Goal: Information Seeking & Learning: Find specific page/section

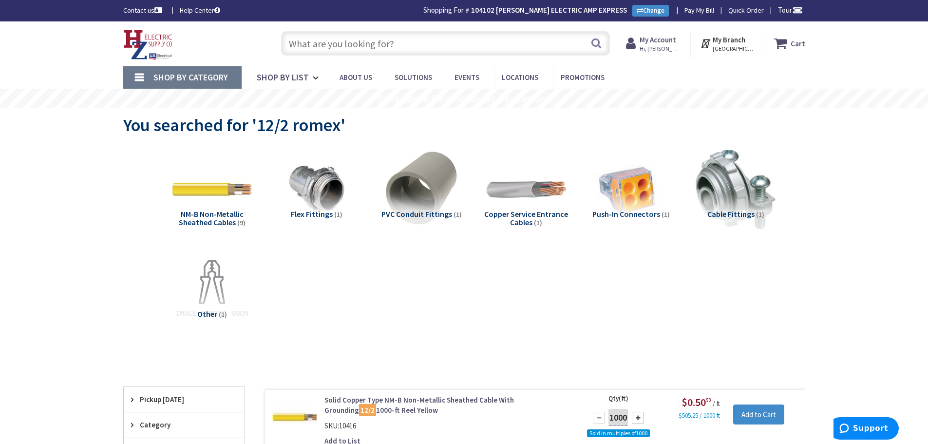
click at [656, 42] on strong "My Account" at bounding box center [657, 39] width 37 height 9
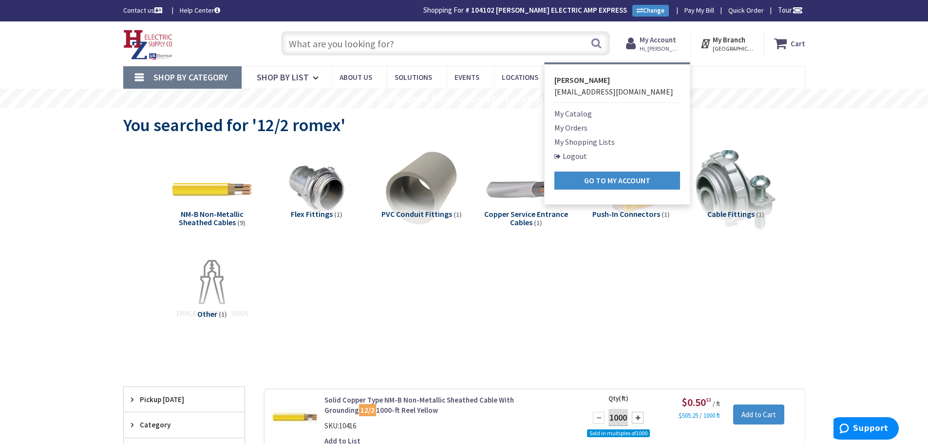
click at [570, 128] on link "My Orders" at bounding box center [570, 128] width 33 height 12
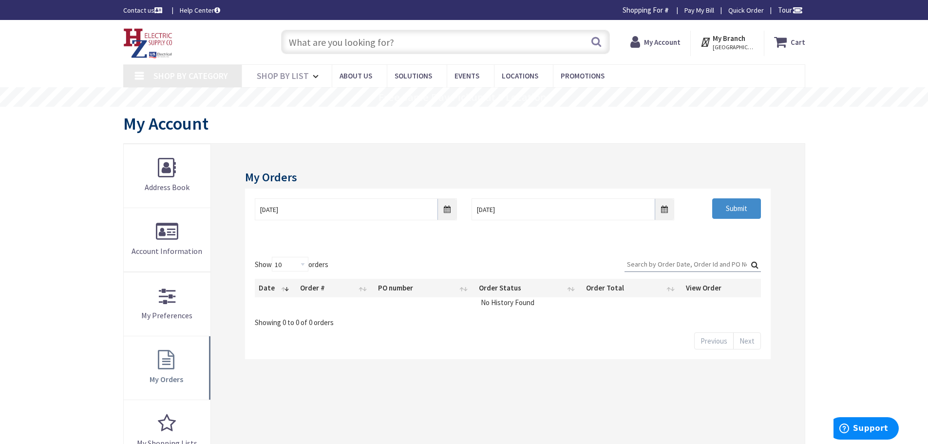
type input "Piper Farm, [STREET_ADDRESS]"
click at [649, 269] on input "Search:" at bounding box center [692, 264] width 136 height 15
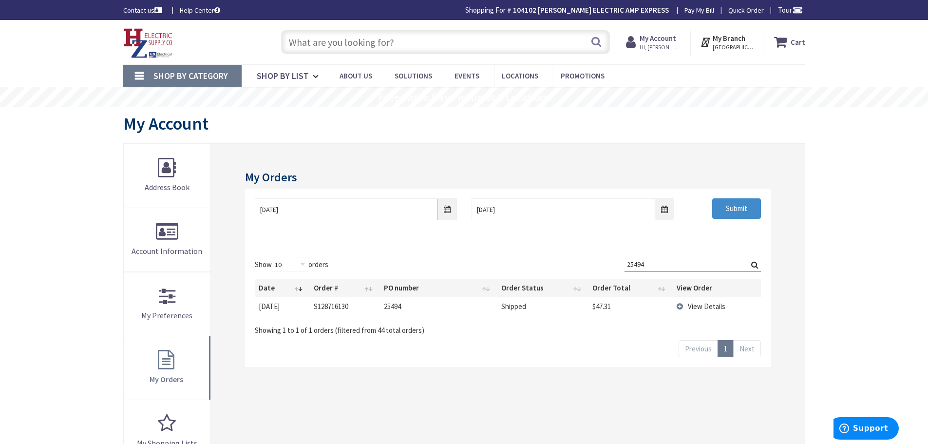
click at [679, 308] on td "View Details" at bounding box center [716, 306] width 88 height 18
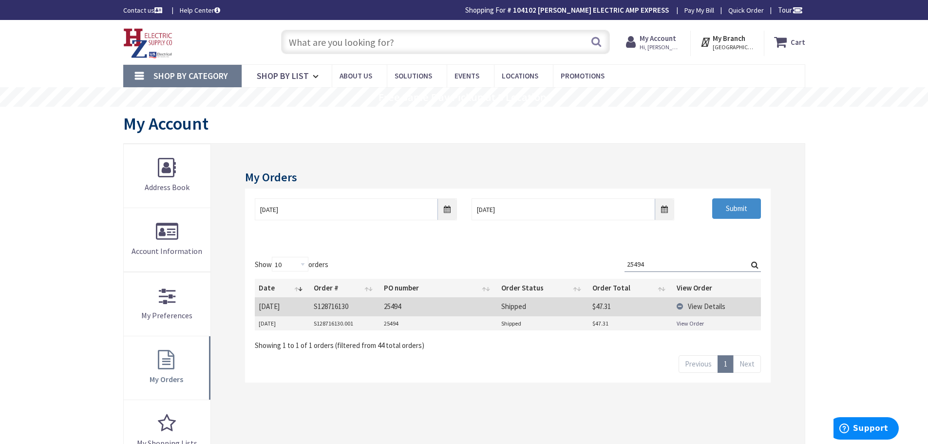
click at [688, 321] on link "View Order" at bounding box center [689, 323] width 27 height 8
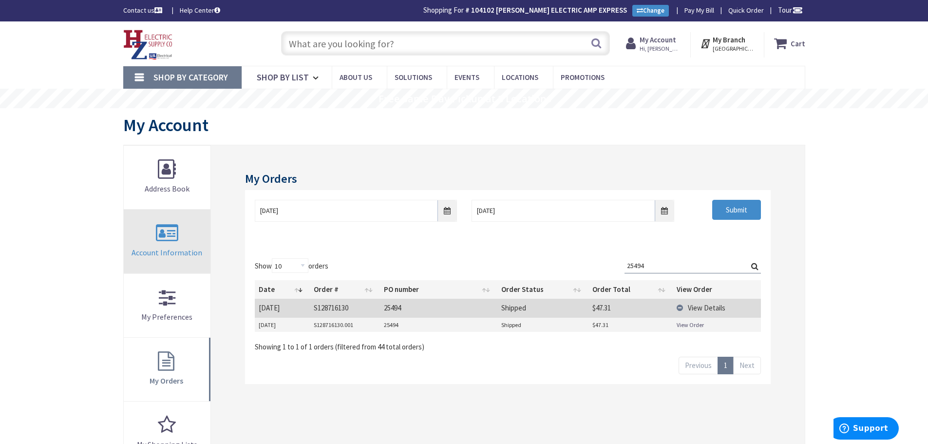
drag, startPoint x: 650, startPoint y: 261, endPoint x: 157, endPoint y: 257, distance: 492.8
click at [154, 258] on div "My Orders 9/1/2025 9/8/2025 Submit Show 10 25 50 100 orders Search: 25494 Date …" at bounding box center [464, 369] width 682 height 448
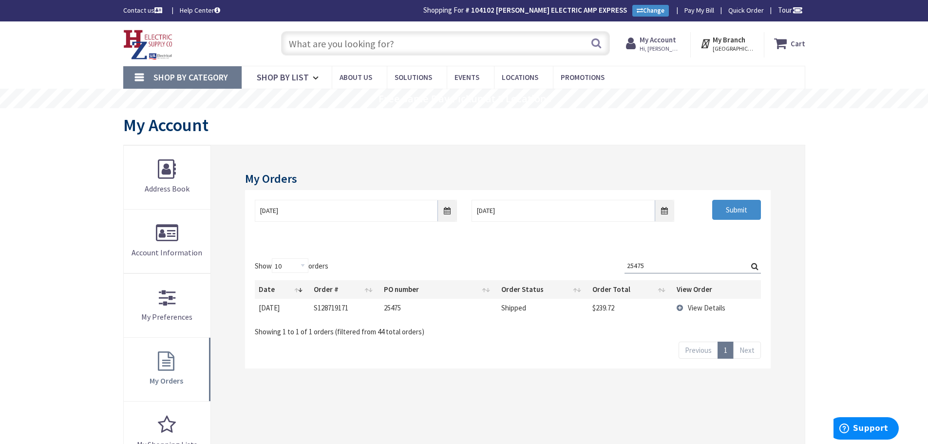
click at [691, 309] on span "View Details" at bounding box center [706, 307] width 37 height 9
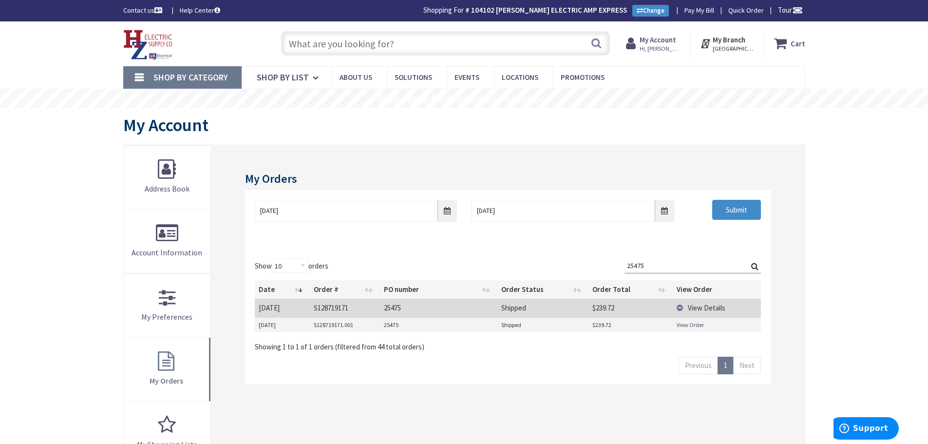
scroll to position [97, 0]
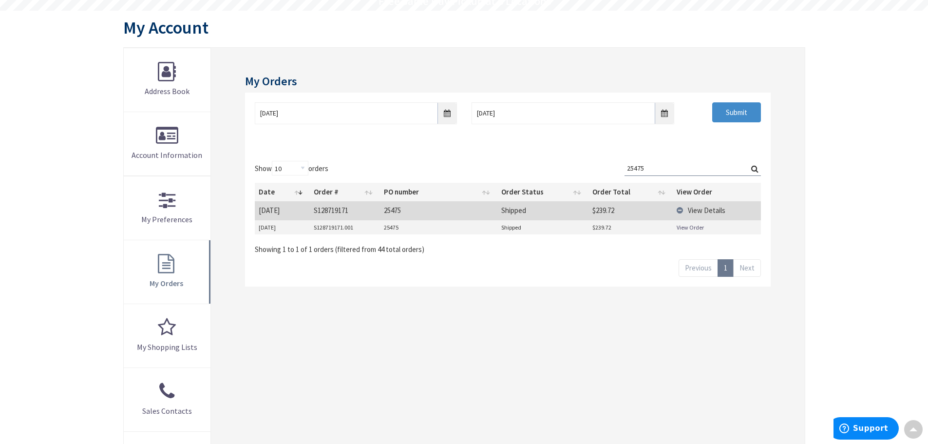
click at [679, 227] on link "View Order" at bounding box center [689, 227] width 27 height 8
drag, startPoint x: 652, startPoint y: 164, endPoint x: 493, endPoint y: 190, distance: 161.3
click at [485, 190] on div "Show 10 25 50 100 orders Search: 25475 Date Order # PO number Order Status Orde…" at bounding box center [507, 207] width 505 height 93
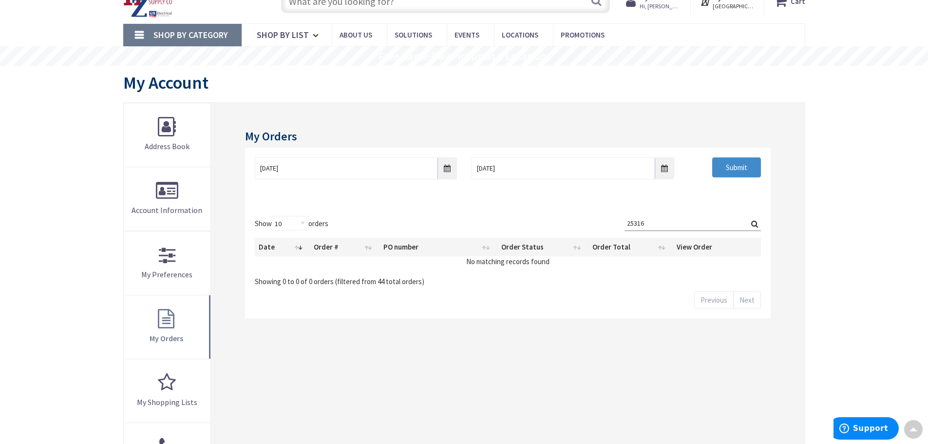
scroll to position [0, 0]
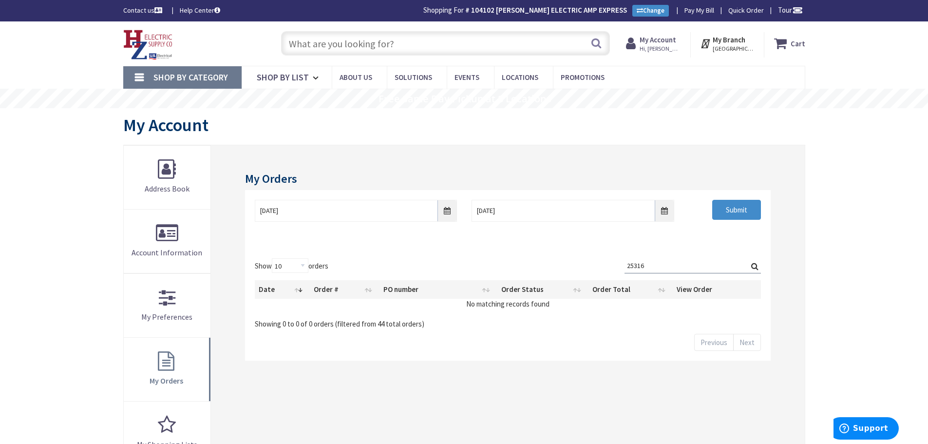
type input "25316"
drag, startPoint x: 347, startPoint y: 53, endPoint x: 352, endPoint y: 55, distance: 5.2
click at [347, 53] on input "text" at bounding box center [445, 43] width 329 height 24
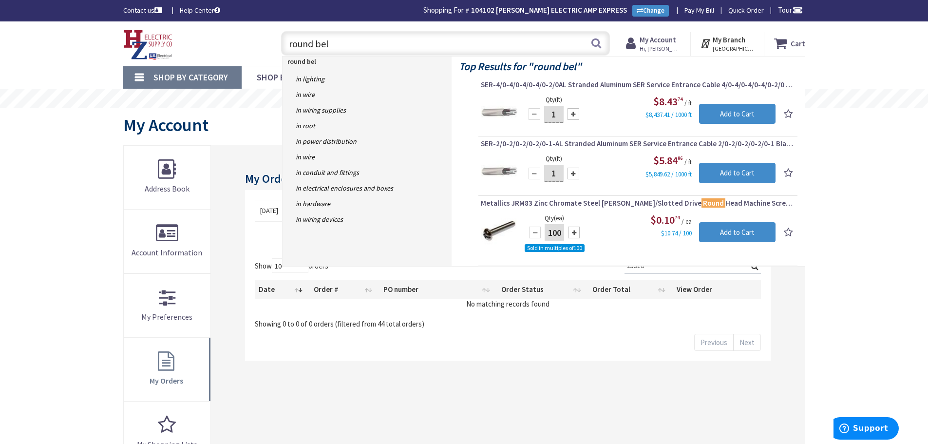
type input "round bell"
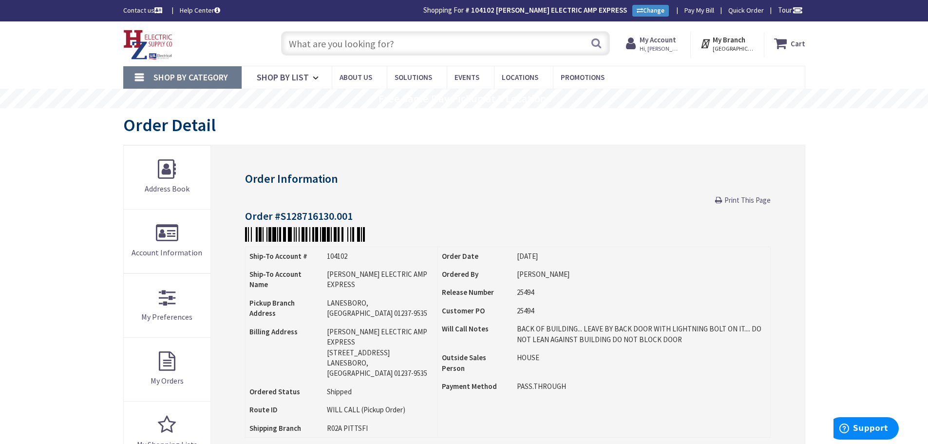
drag, startPoint x: 303, startPoint y: 41, endPoint x: 707, endPoint y: 132, distance: 413.4
click at [338, 53] on input "text" at bounding box center [445, 43] width 329 height 24
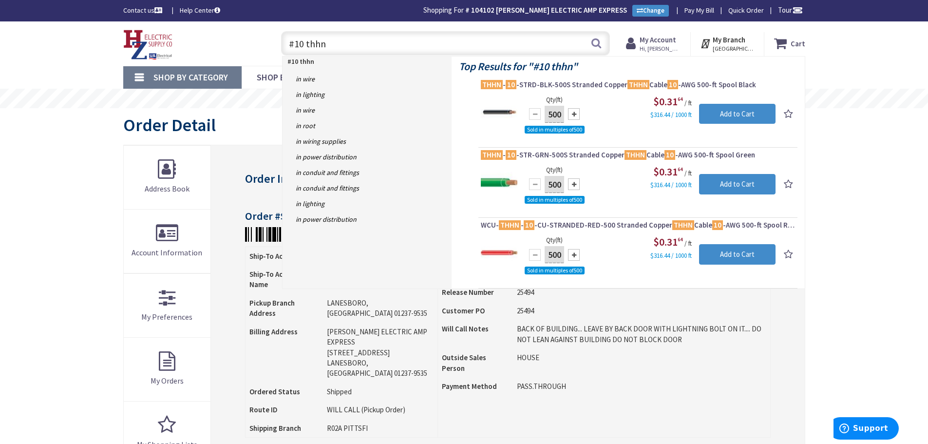
click at [303, 43] on input "#10 thhn" at bounding box center [445, 43] width 329 height 24
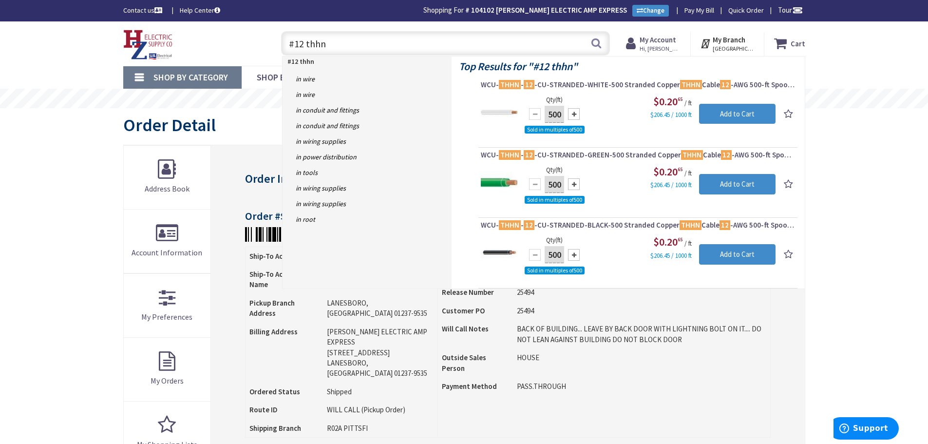
drag, startPoint x: 335, startPoint y: 48, endPoint x: 613, endPoint y: 88, distance: 281.4
click at [186, 62] on div "Skip to Content Toggle Nav #12 thhn #12 thhn Search Cart My Cart Close" at bounding box center [464, 43] width 730 height 44
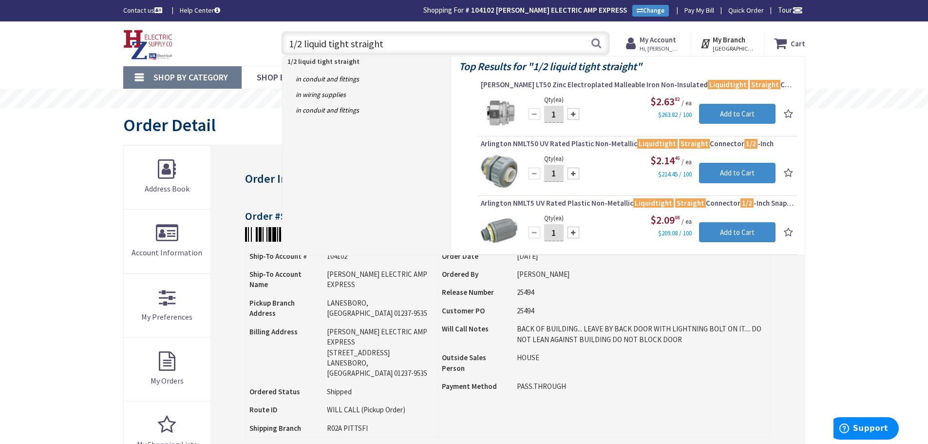
drag, startPoint x: 386, startPoint y: 39, endPoint x: 151, endPoint y: 68, distance: 236.5
click at [120, 57] on div "Toggle Nav 1/2 liquid tight straight 1/2 liquid tight straight Search Cart My C…" at bounding box center [464, 43] width 696 height 33
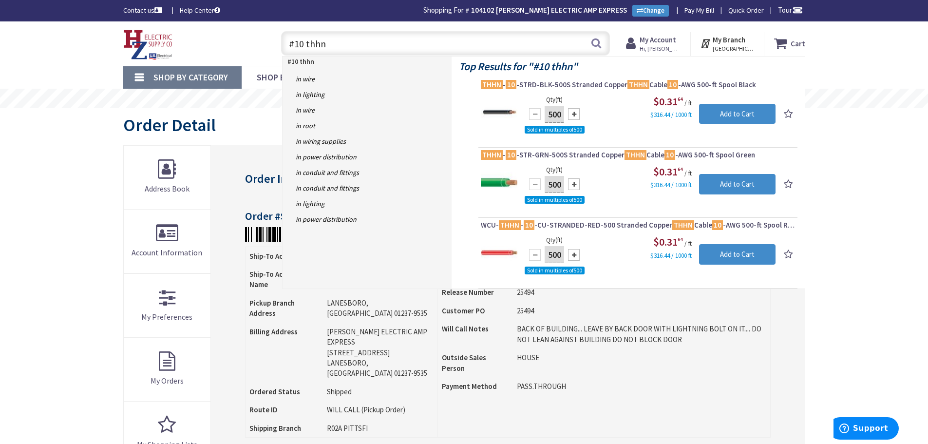
drag, startPoint x: 330, startPoint y: 46, endPoint x: 237, endPoint y: 66, distance: 94.6
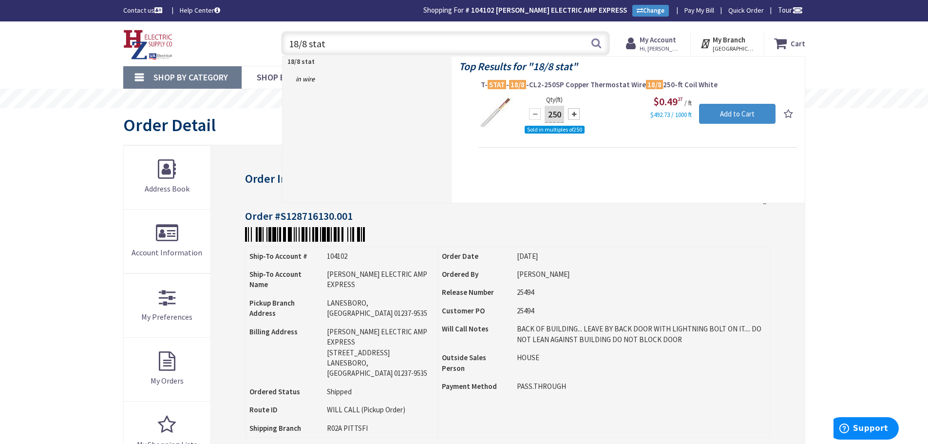
drag, startPoint x: 331, startPoint y: 41, endPoint x: 179, endPoint y: 61, distance: 153.7
click at [179, 61] on div "Skip to Content Toggle Nav 18/8 stat 18/8 stat Search Cart My Cart Close" at bounding box center [464, 43] width 730 height 44
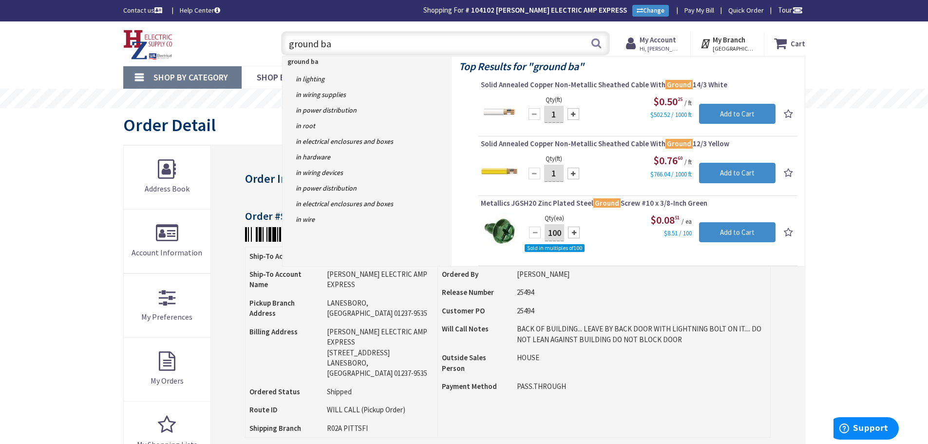
type input "ground bar"
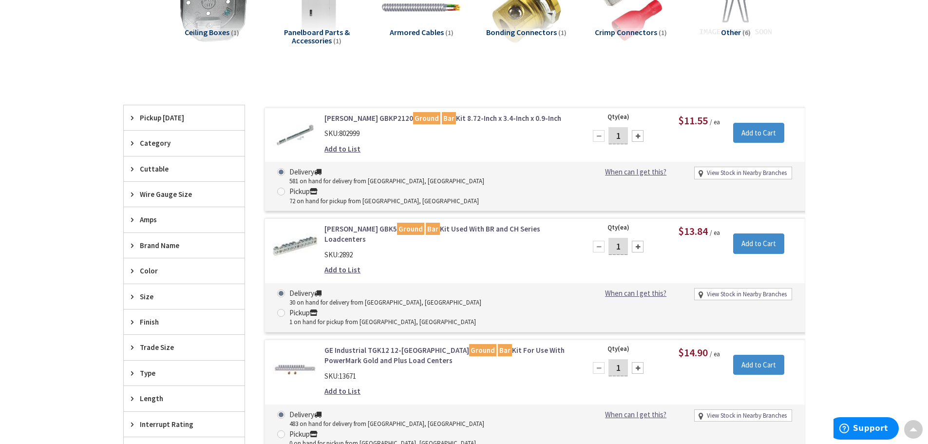
scroll to position [294, 0]
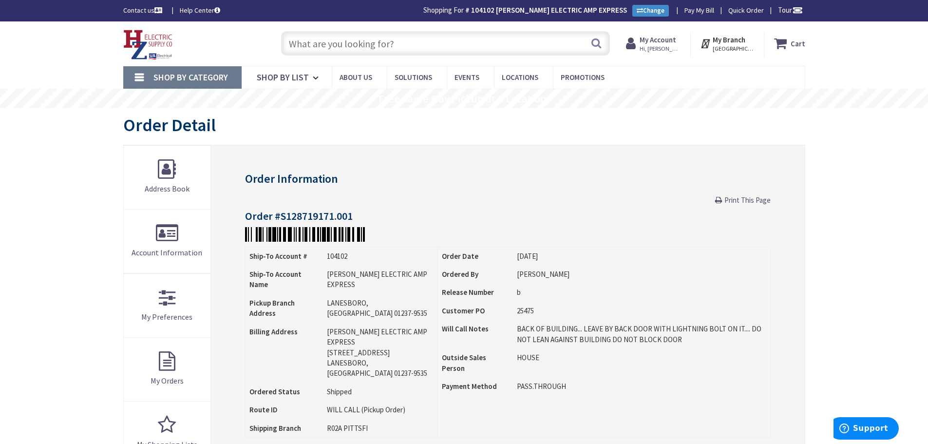
drag, startPoint x: 314, startPoint y: 46, endPoint x: 322, endPoint y: 48, distance: 8.6
click at [316, 47] on input "text" at bounding box center [445, 43] width 329 height 24
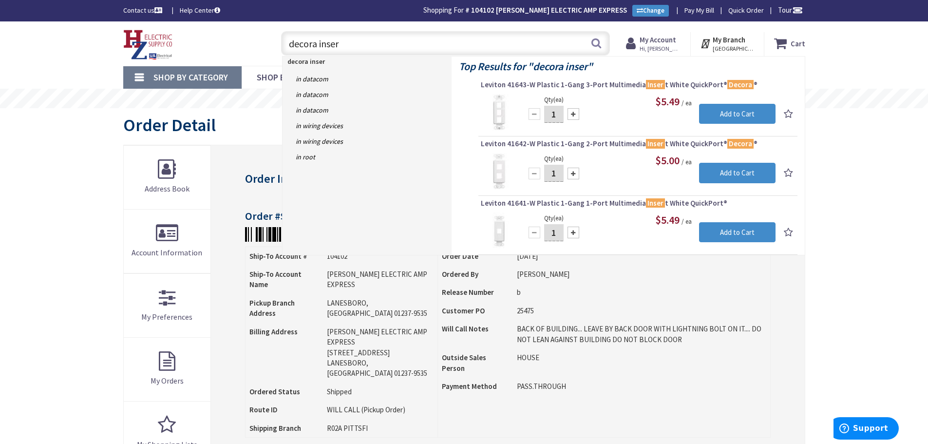
type input "decora insert"
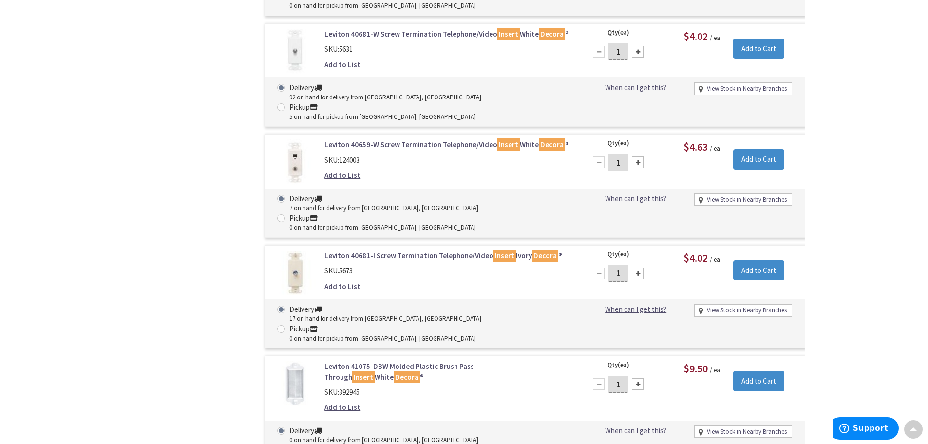
scroll to position [1060, 0]
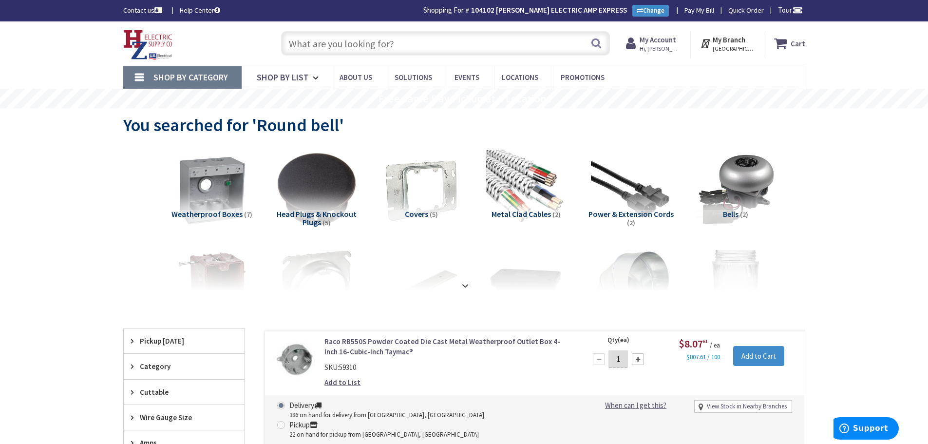
drag, startPoint x: 304, startPoint y: 42, endPoint x: 317, endPoint y: 45, distance: 13.0
click at [304, 42] on input "text" at bounding box center [445, 43] width 329 height 24
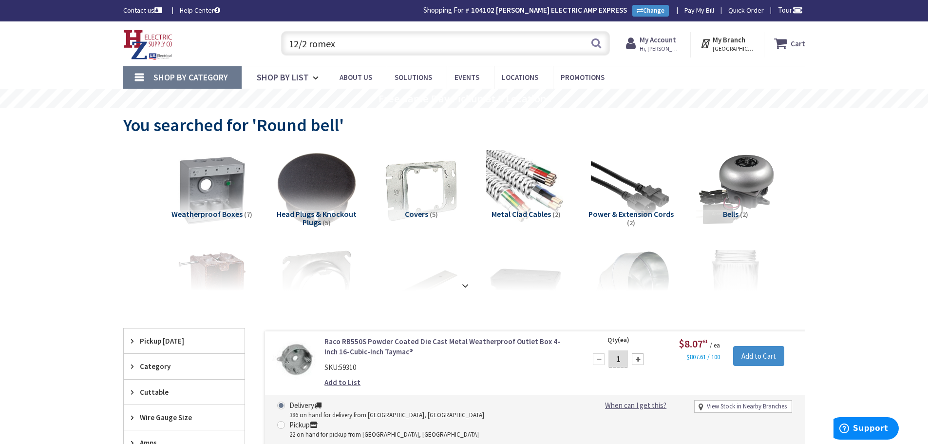
drag, startPoint x: 355, startPoint y: 48, endPoint x: 266, endPoint y: 91, distance: 98.7
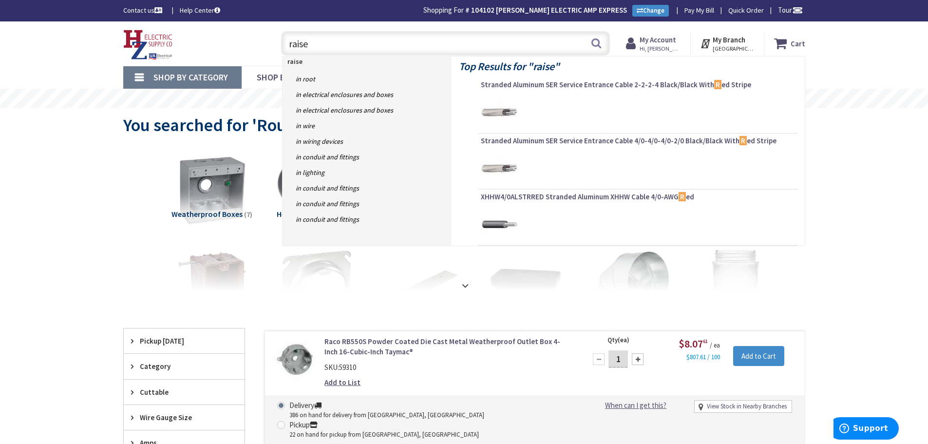
type input "raised"
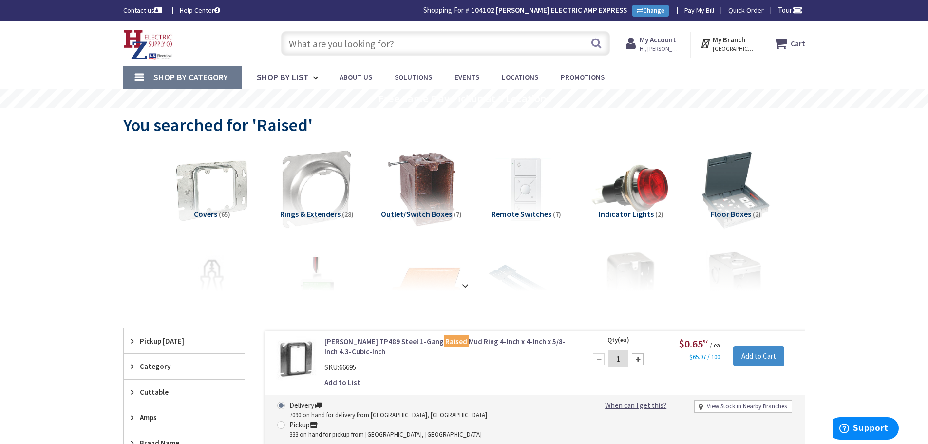
click at [321, 38] on input "text" at bounding box center [445, 43] width 329 height 24
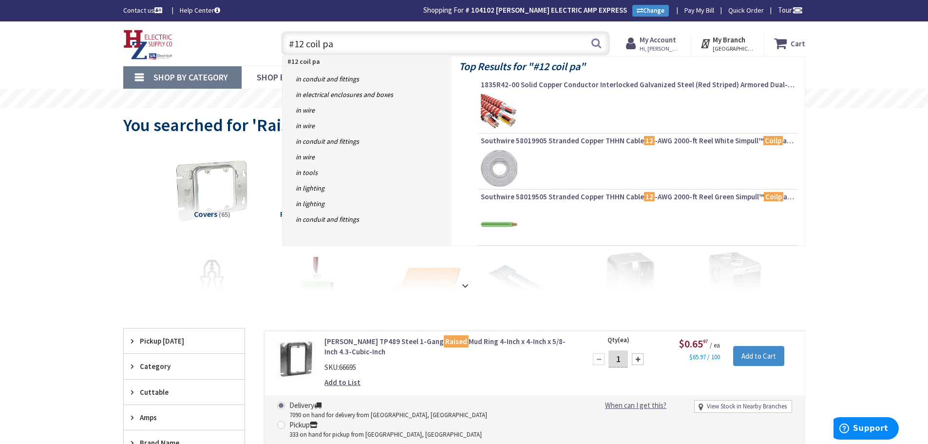
type input "#12 coil pak"
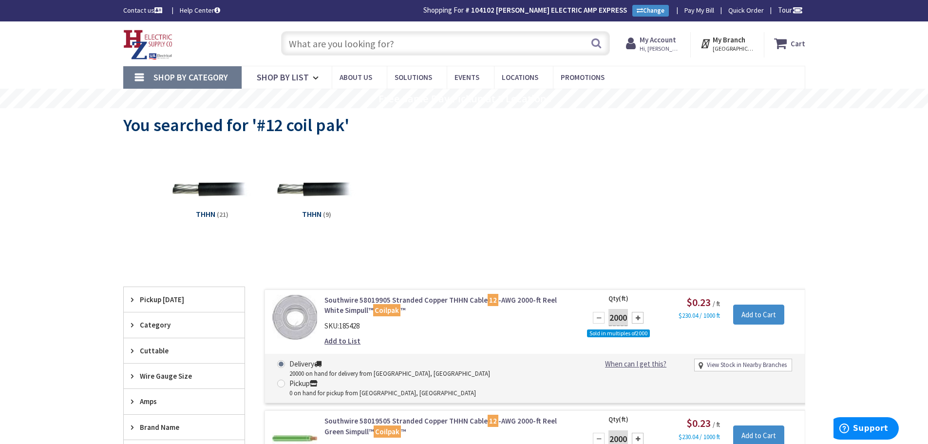
click at [345, 48] on input "text" at bounding box center [445, 43] width 329 height 24
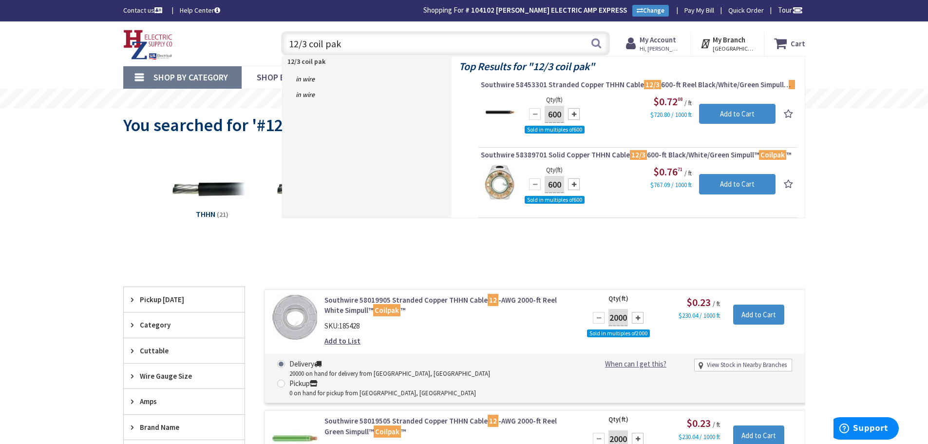
drag, startPoint x: 350, startPoint y: 43, endPoint x: 167, endPoint y: 40, distance: 183.1
click at [168, 40] on div "Toggle Nav 12/3 coil pak 12/3 coil pak Search Cart My Cart Close" at bounding box center [464, 43] width 696 height 33
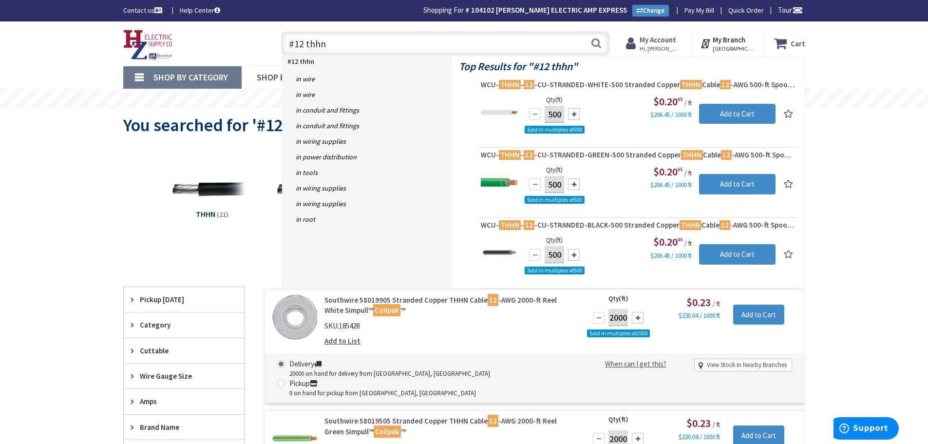
drag, startPoint x: 358, startPoint y: 46, endPoint x: 187, endPoint y: 89, distance: 176.2
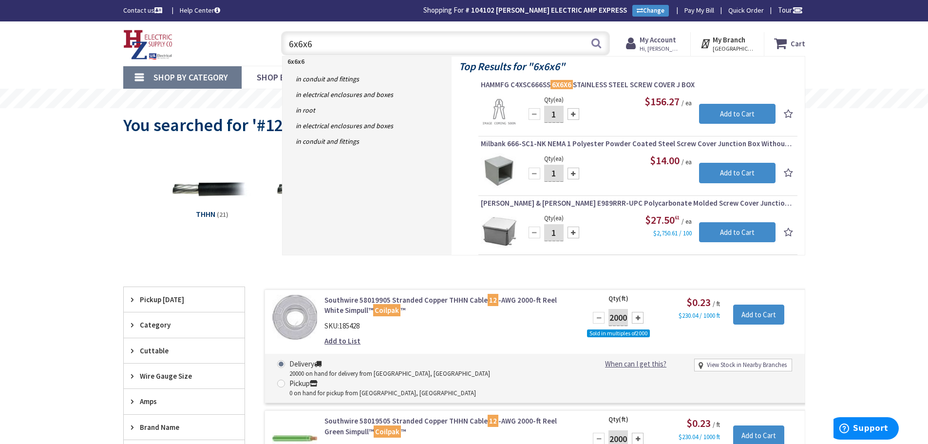
drag, startPoint x: 346, startPoint y: 50, endPoint x: -164, endPoint y: -2, distance: 512.4
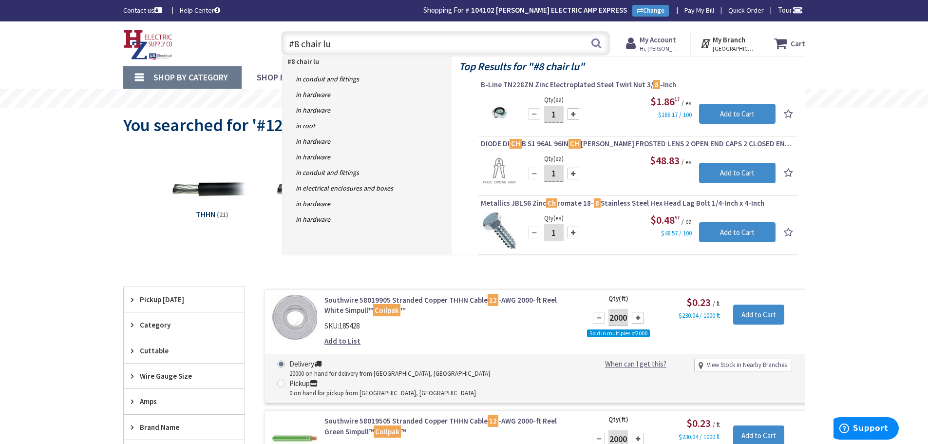
type input "#8 chair lug"
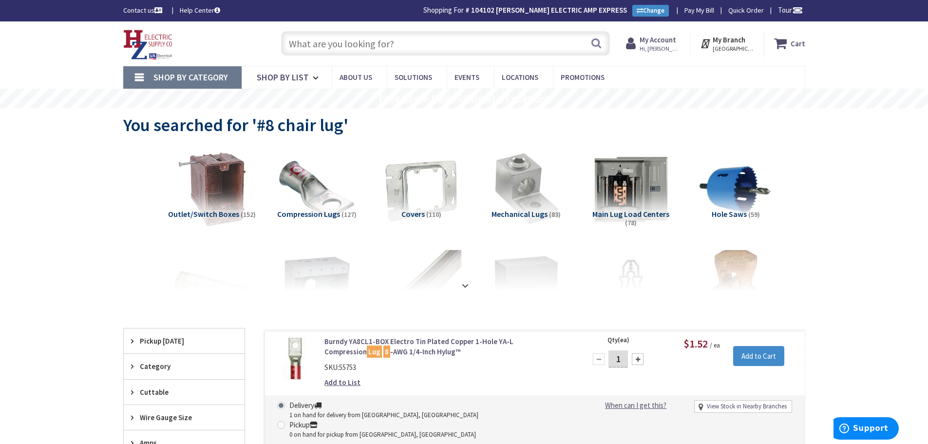
drag, startPoint x: 344, startPoint y: 45, endPoint x: 349, endPoint y: 54, distance: 10.2
click at [349, 50] on input "text" at bounding box center [445, 43] width 329 height 24
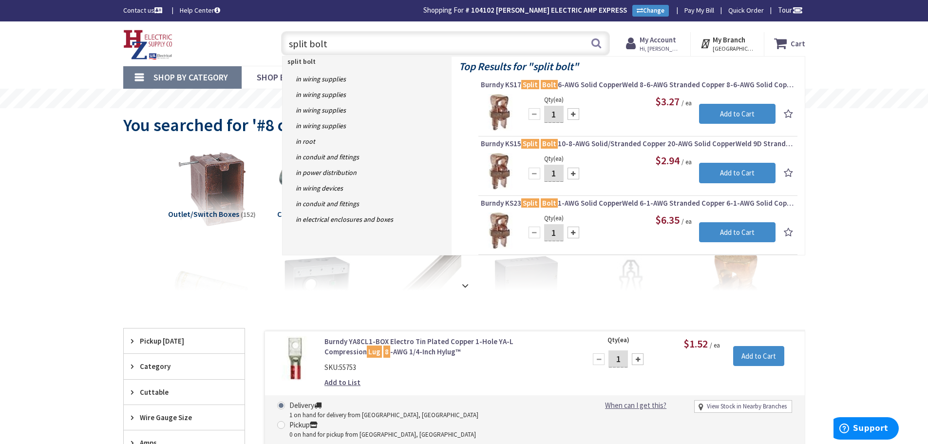
drag, startPoint x: 299, startPoint y: 42, endPoint x: 201, endPoint y: 49, distance: 98.6
click at [203, 48] on div "Toggle Nav split bolt split bolt Search Cart My Cart Close" at bounding box center [464, 43] width 696 height 33
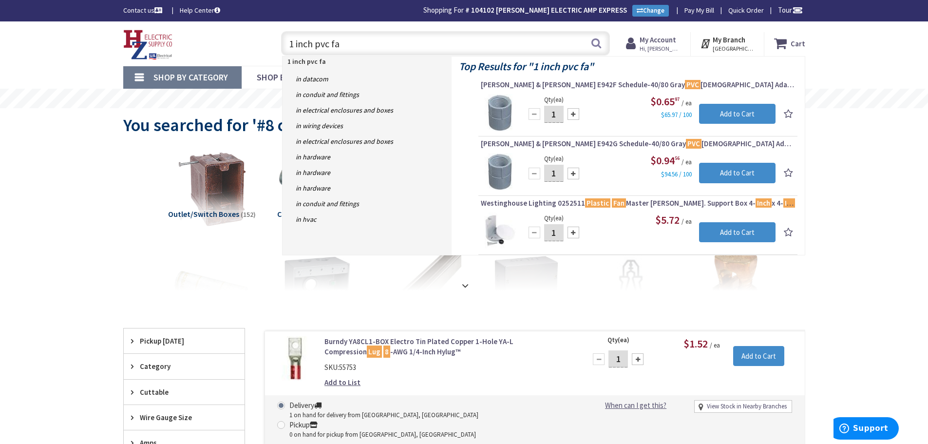
click at [375, 49] on input "1 inch pvc fa" at bounding box center [445, 43] width 329 height 24
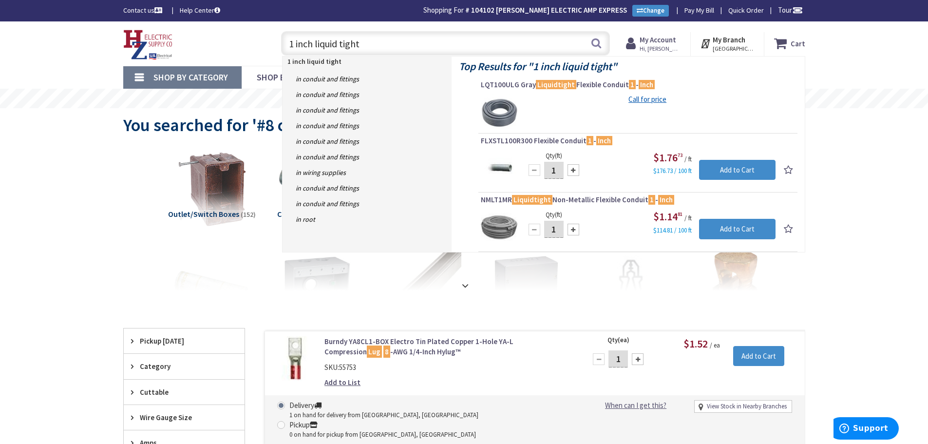
click at [294, 44] on input "1 inch liquid tight" at bounding box center [445, 43] width 329 height 24
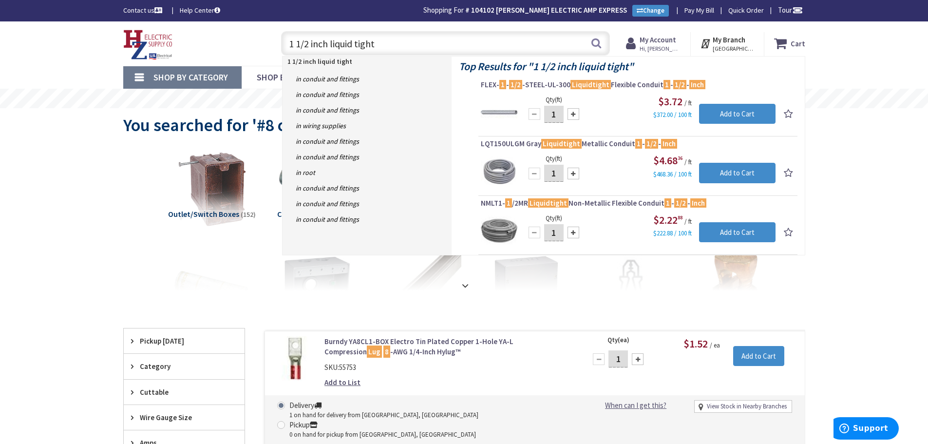
drag, startPoint x: 395, startPoint y: 51, endPoint x: 410, endPoint y: 51, distance: 14.6
click at [397, 51] on input "1 1/2 inch liquid tight" at bounding box center [445, 43] width 329 height 24
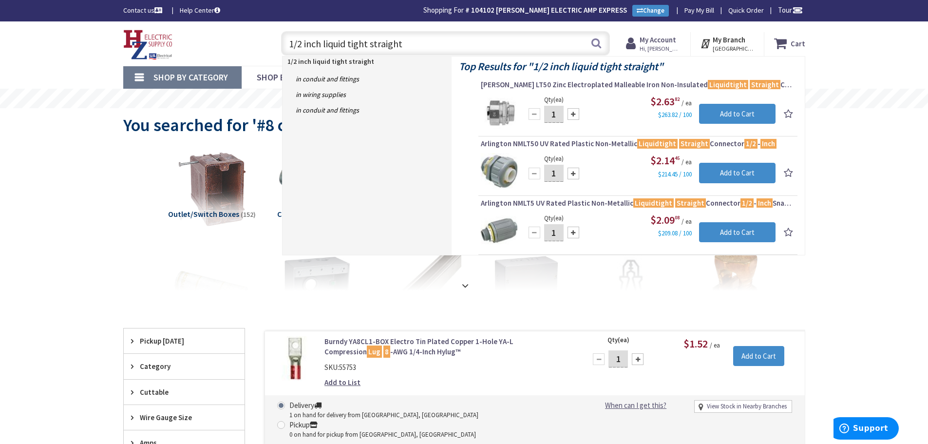
type input "1/2 inch liquid tight straight"
click at [669, 40] on strong "My Account" at bounding box center [657, 39] width 37 height 9
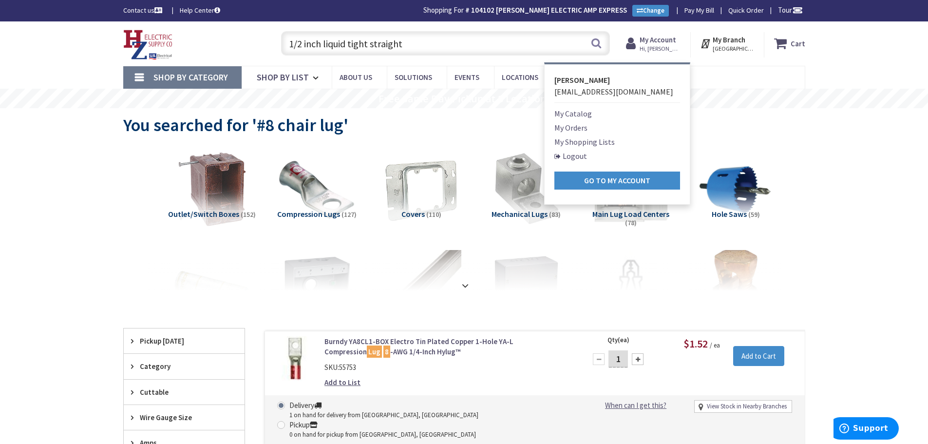
click at [585, 127] on link "My Orders" at bounding box center [570, 128] width 33 height 12
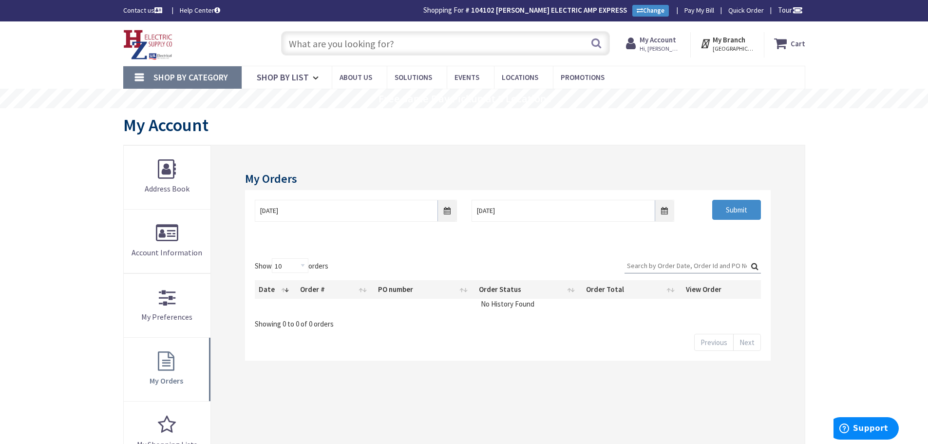
click at [636, 262] on input "Search:" at bounding box center [692, 265] width 136 height 15
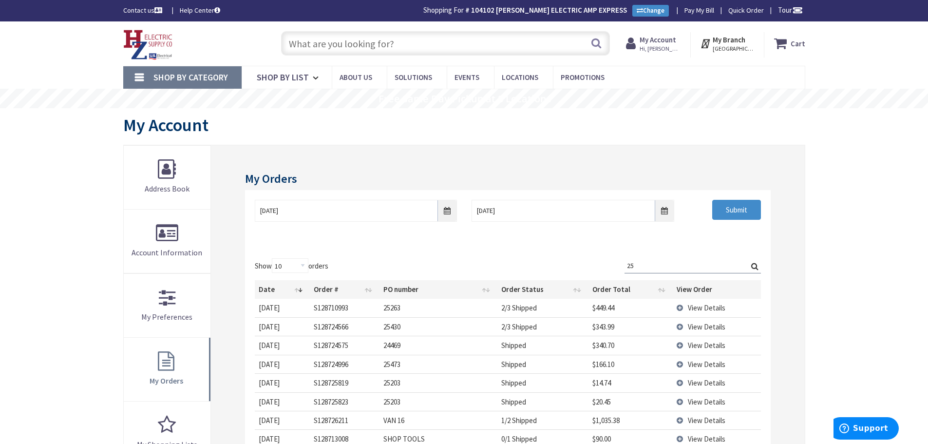
type input "2"
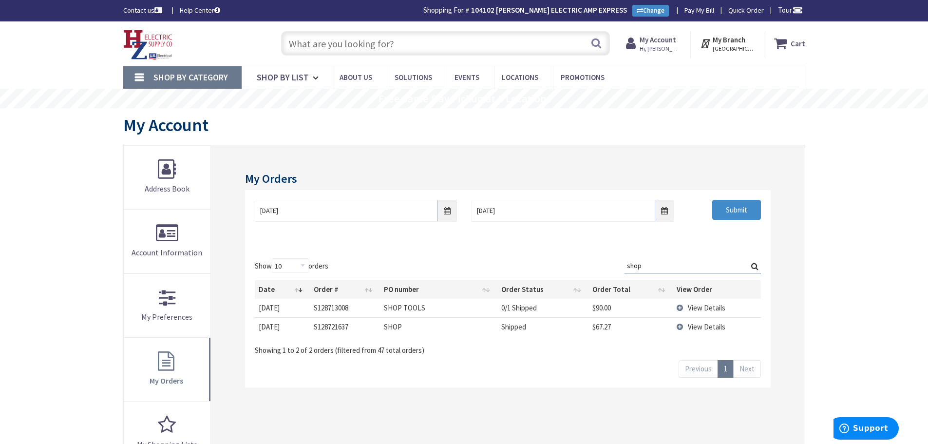
click at [680, 326] on td "View Details" at bounding box center [716, 326] width 88 height 19
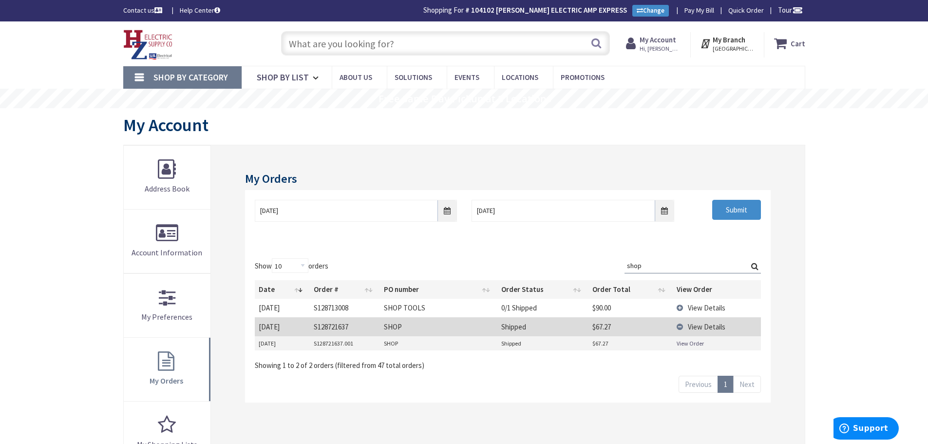
click at [675, 342] on td "View Order" at bounding box center [716, 343] width 88 height 15
click at [678, 342] on link "View Order" at bounding box center [689, 343] width 27 height 8
drag, startPoint x: 649, startPoint y: 265, endPoint x: 108, endPoint y: 271, distance: 541.5
click at [205, 284] on div "My Orders 9/1/2025 9/8/2025 Submit Show 10 25 50 100 orders Search: shop Date O…" at bounding box center [464, 369] width 682 height 448
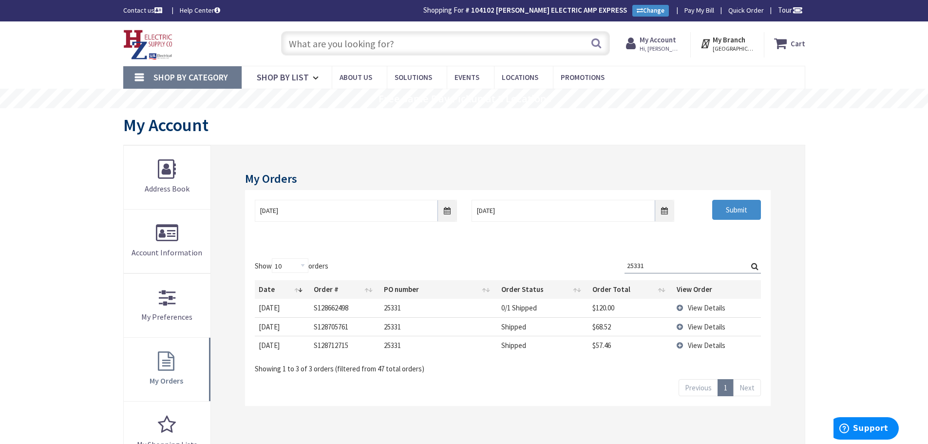
click at [678, 305] on td "View Details" at bounding box center [716, 307] width 88 height 18
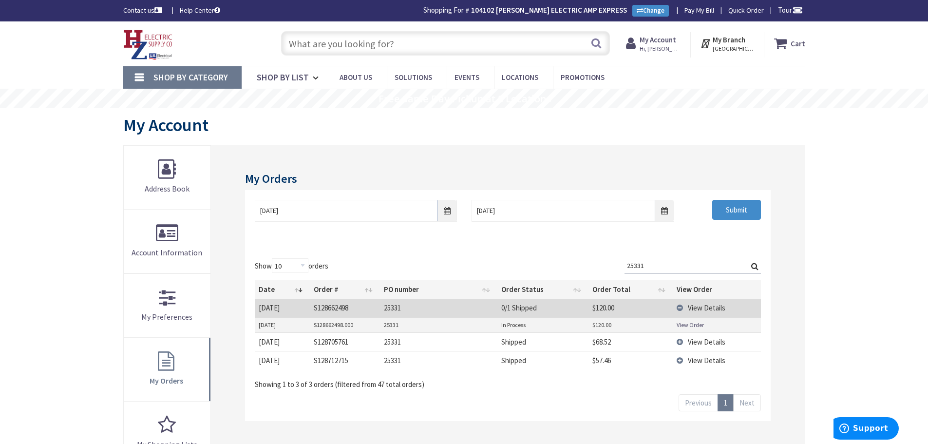
click at [687, 323] on link "View Order" at bounding box center [689, 324] width 27 height 8
click at [681, 306] on td "View Details" at bounding box center [716, 307] width 88 height 18
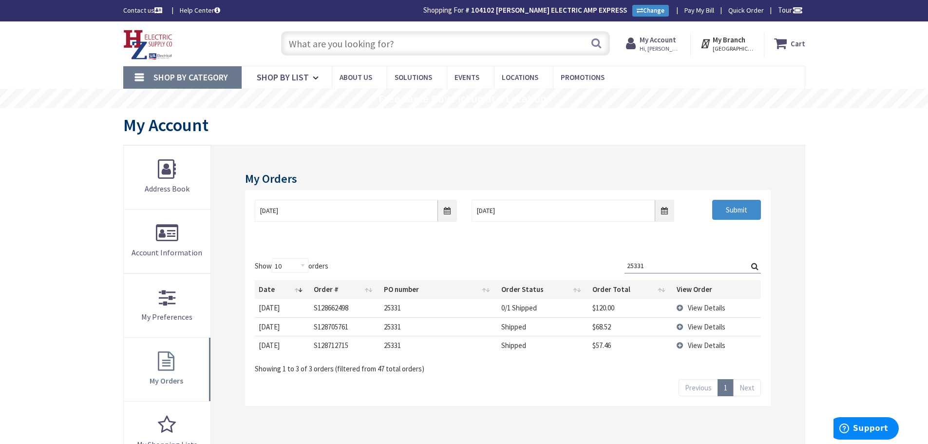
click at [676, 324] on td "View Details" at bounding box center [716, 326] width 88 height 19
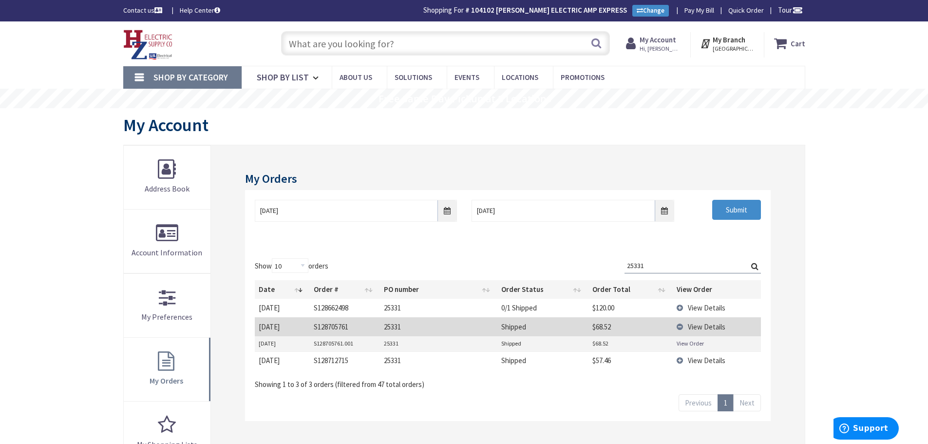
click at [678, 344] on link "View Order" at bounding box center [689, 343] width 27 height 8
click at [680, 326] on td "View Details" at bounding box center [716, 326] width 88 height 19
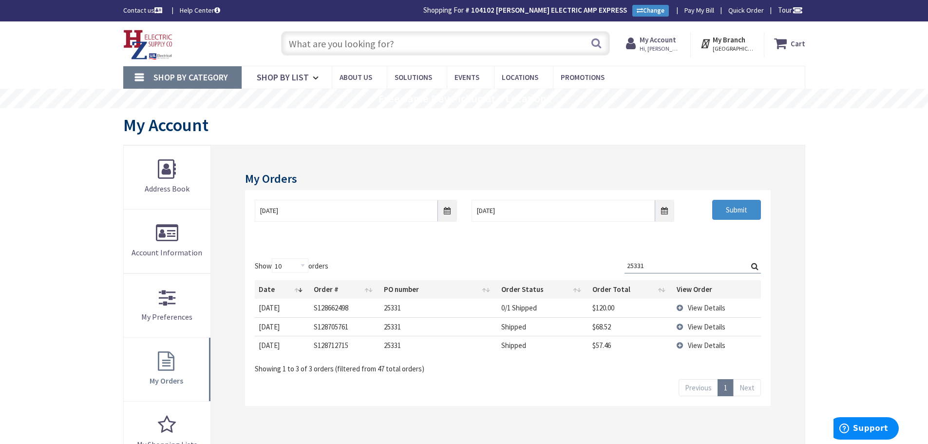
click at [680, 348] on td "View Details" at bounding box center [716, 344] width 88 height 19
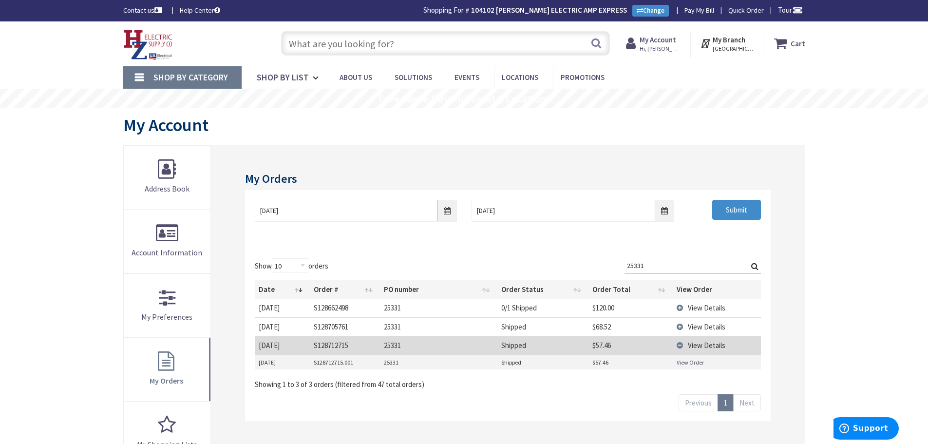
click at [689, 363] on link "View Order" at bounding box center [689, 362] width 27 height 8
drag, startPoint x: 658, startPoint y: 261, endPoint x: 4, endPoint y: 257, distance: 654.0
click at [125, 281] on div "My Orders 9/1/2025 9/8/2025 Submit Show 10 25 50 100 orders Search: 25331 Date …" at bounding box center [464, 369] width 682 height 448
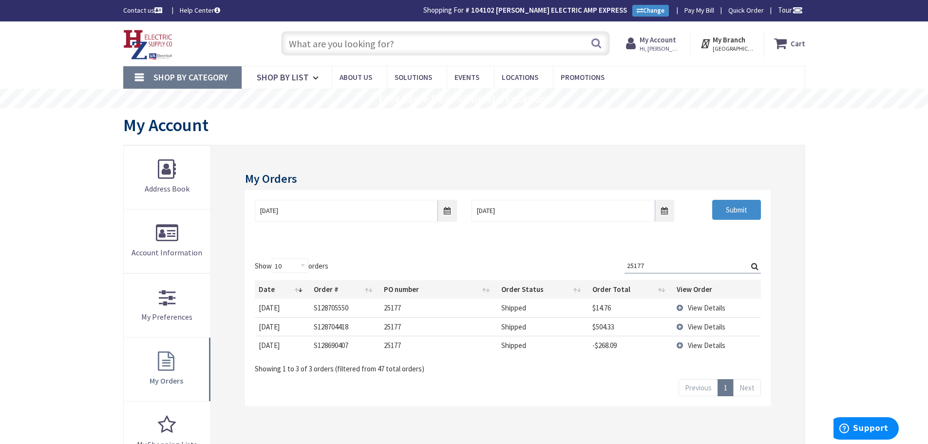
type input "25177"
click at [679, 308] on td "View Details" at bounding box center [716, 307] width 88 height 18
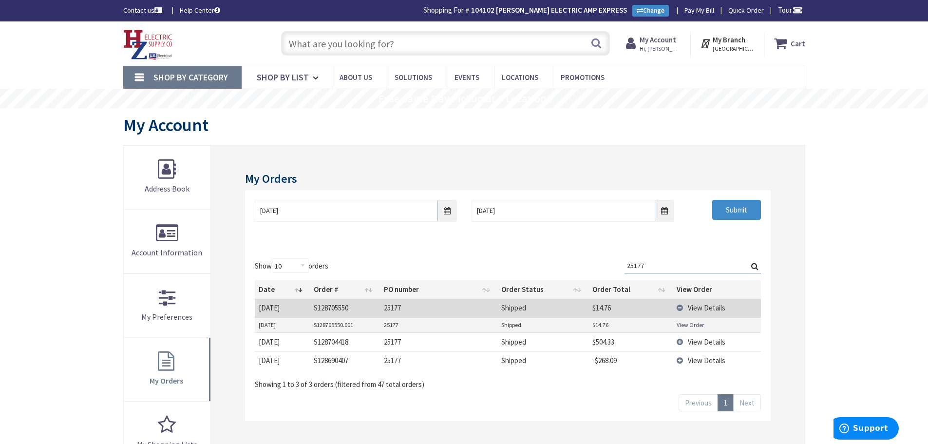
click at [680, 322] on link "View Order" at bounding box center [689, 324] width 27 height 8
click at [680, 342] on td "View Details" at bounding box center [716, 341] width 88 height 19
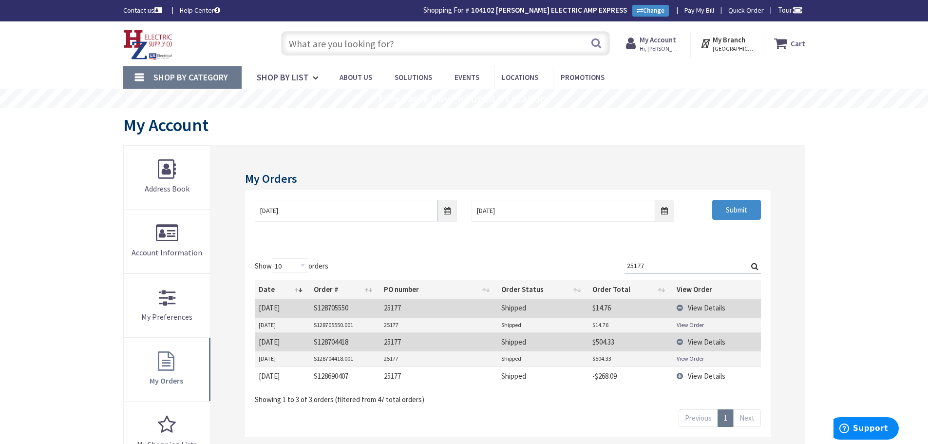
click at [688, 360] on link "View Order" at bounding box center [689, 358] width 27 height 8
click at [678, 376] on td "View Details" at bounding box center [716, 375] width 88 height 19
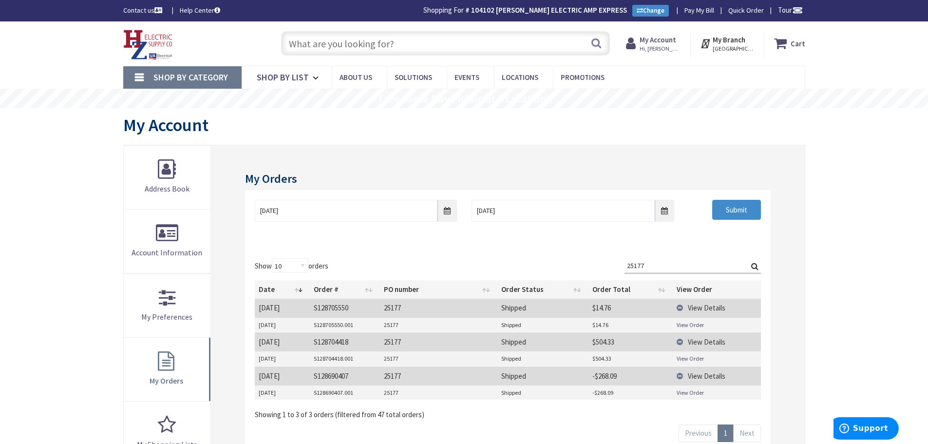
click at [687, 392] on link "View Order" at bounding box center [689, 392] width 27 height 8
drag, startPoint x: 321, startPoint y: 42, endPoint x: 336, endPoint y: 44, distance: 15.3
click at [324, 42] on input "text" at bounding box center [445, 43] width 329 height 24
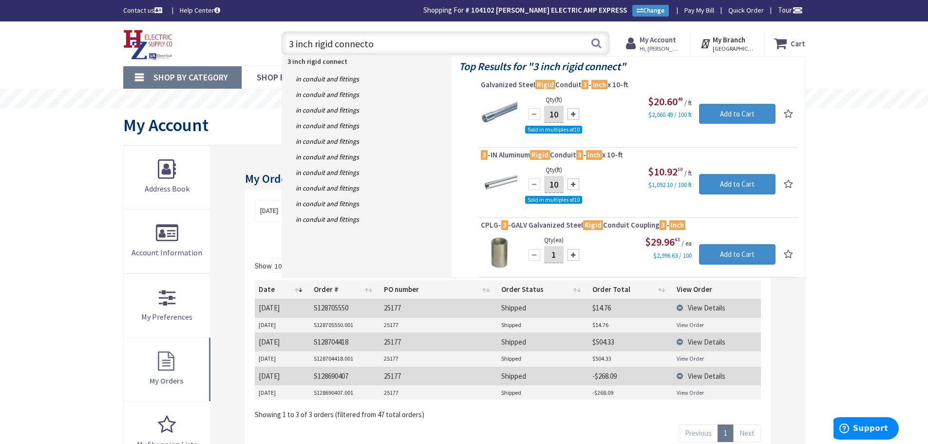
type input "3 inch rigid connector"
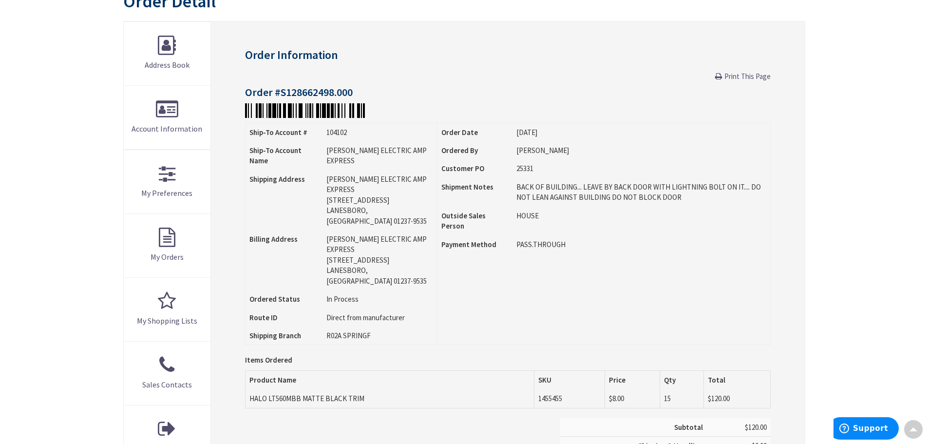
scroll to position [99, 0]
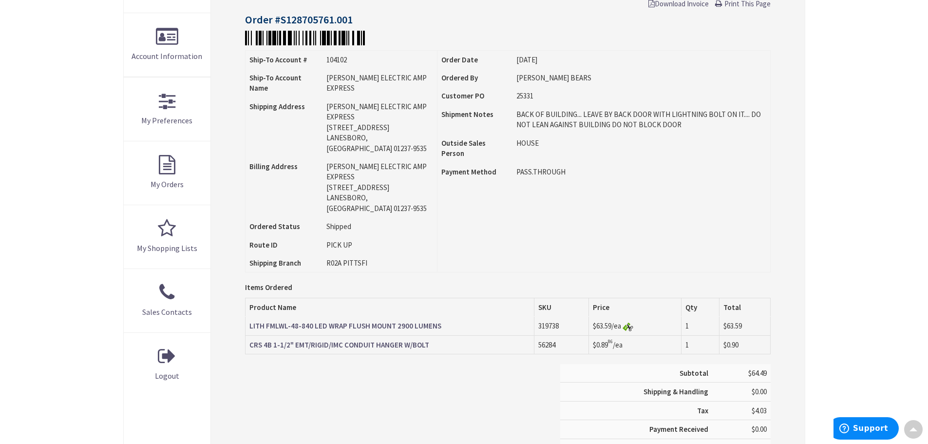
scroll to position [196, 0]
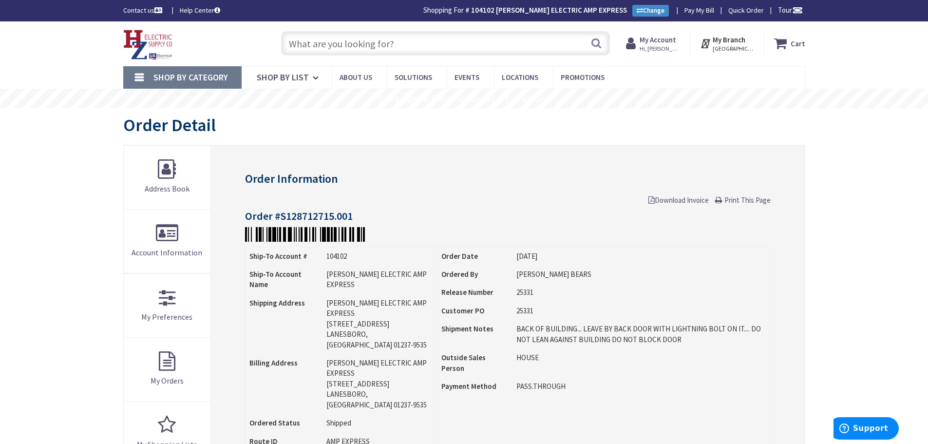
drag, startPoint x: 314, startPoint y: 36, endPoint x: 362, endPoint y: 46, distance: 49.2
click at [328, 40] on input "text" at bounding box center [445, 43] width 329 height 24
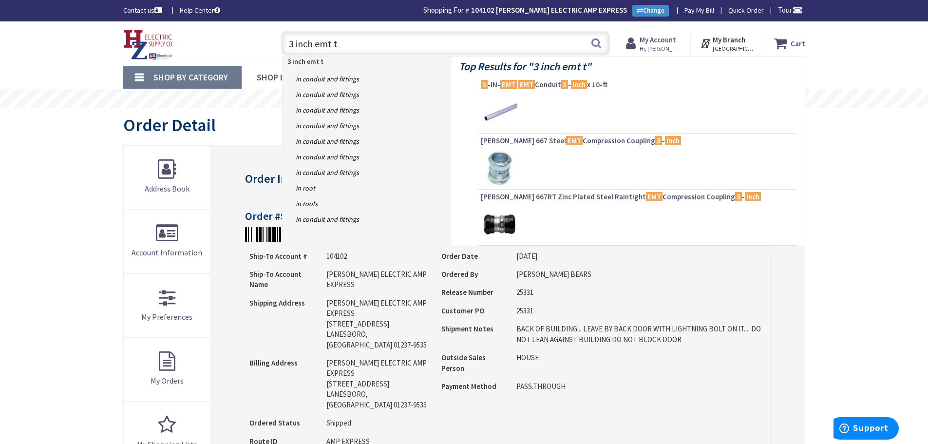
type input "3 inch emt ta"
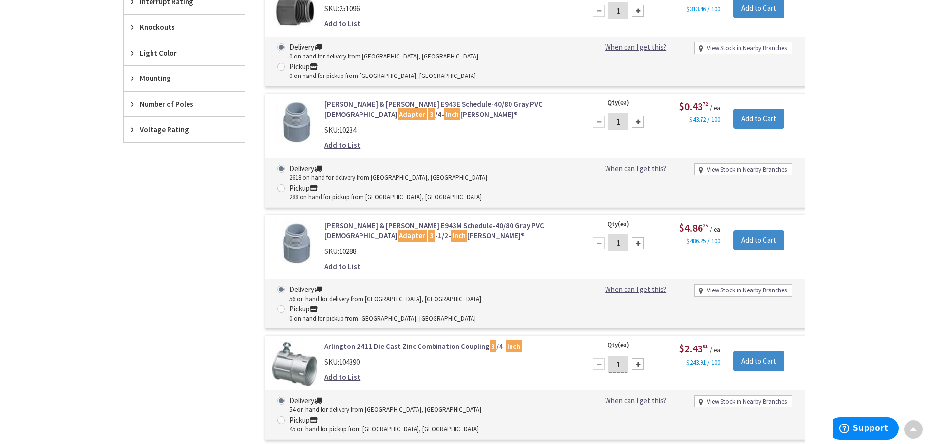
scroll to position [584, 0]
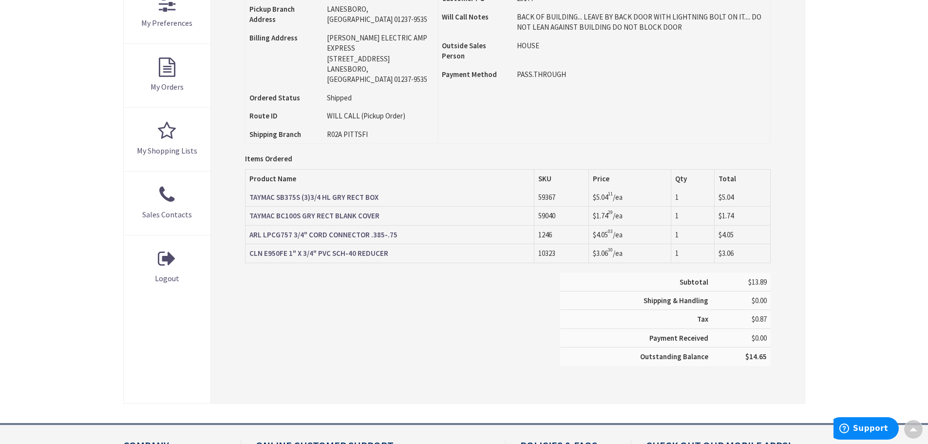
scroll to position [294, 0]
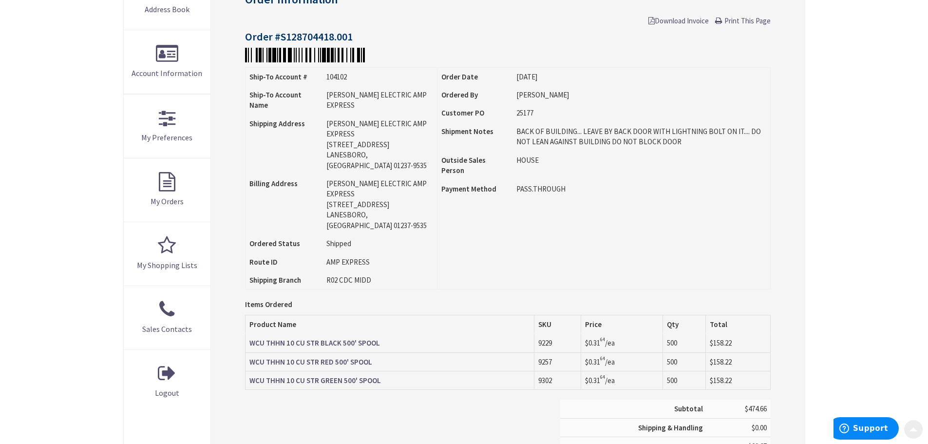
scroll to position [243, 0]
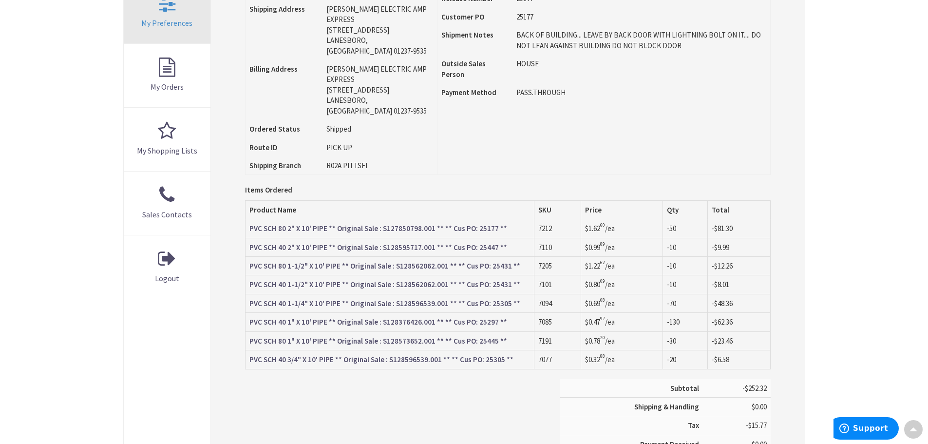
scroll to position [294, 0]
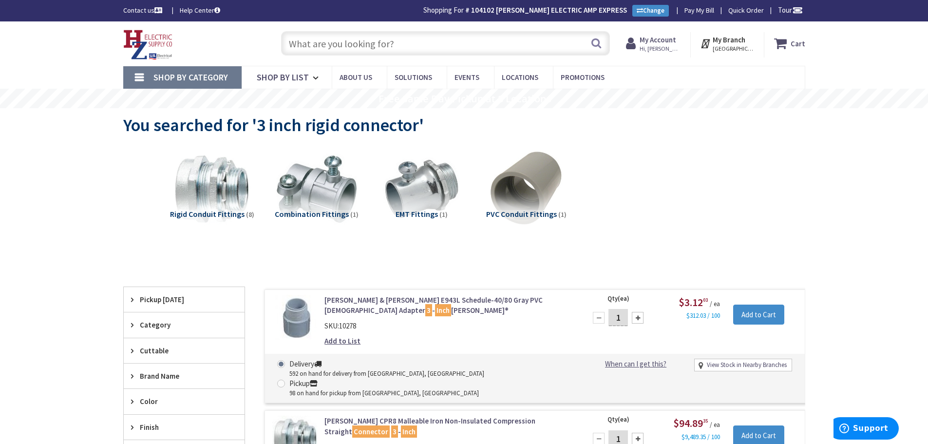
drag, startPoint x: 293, startPoint y: 32, endPoint x: 309, endPoint y: 41, distance: 18.5
click at [295, 32] on input "text" at bounding box center [445, 43] width 329 height 24
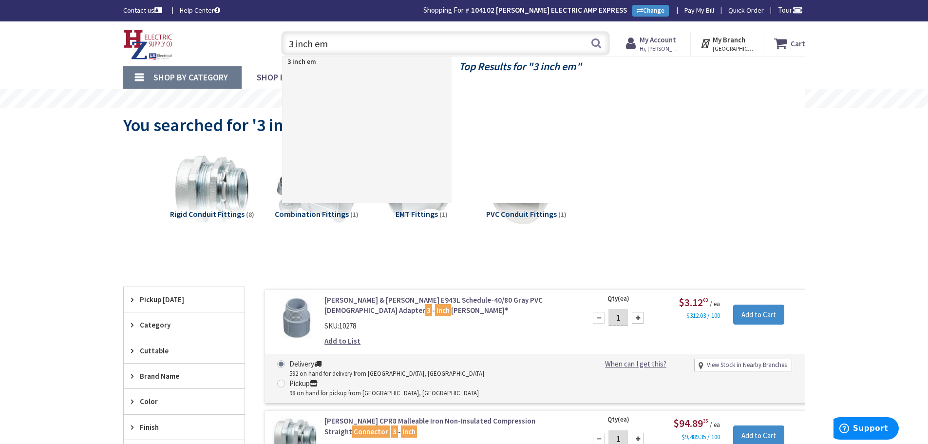
type input "3 inch emt"
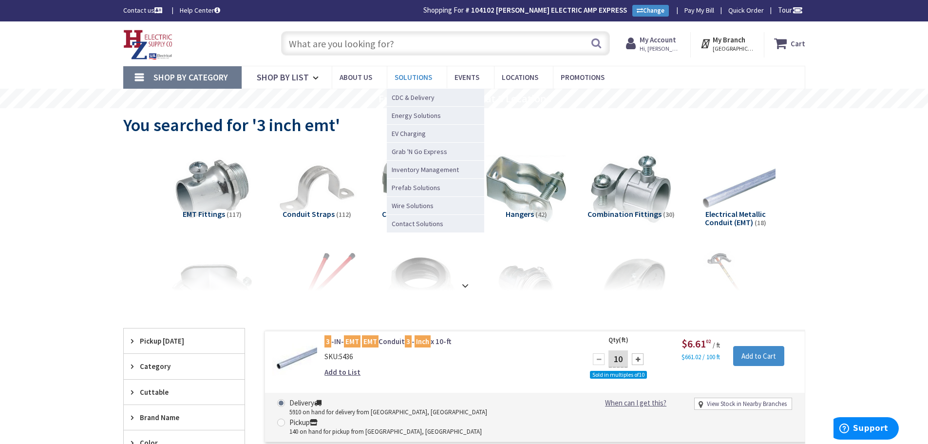
drag, startPoint x: 325, startPoint y: 37, endPoint x: 403, endPoint y: 68, distance: 84.0
click at [326, 37] on input "text" at bounding box center [445, 43] width 329 height 24
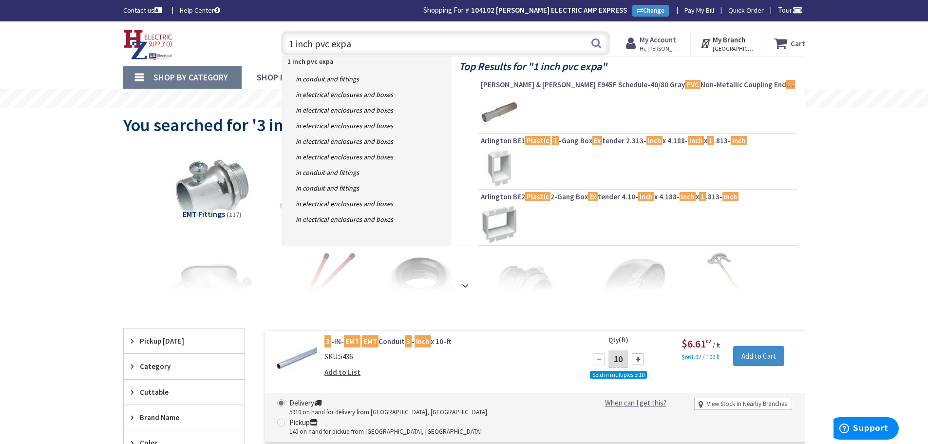
type input "1 inch pvc expan"
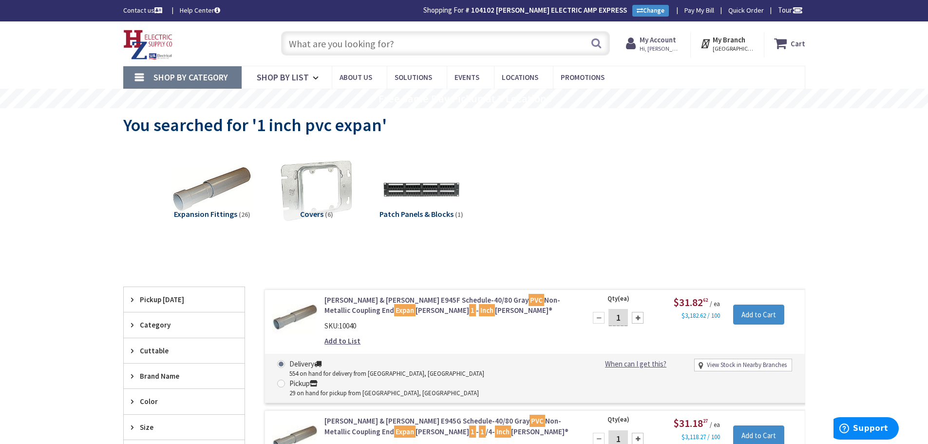
click at [330, 54] on input "text" at bounding box center [445, 43] width 329 height 24
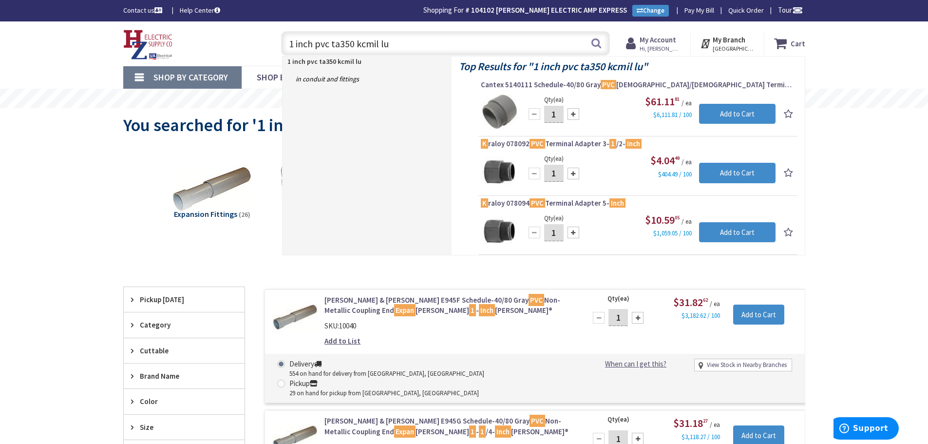
type input "1 inch pvc ta350 kcmil lug"
